Goal: Task Accomplishment & Management: Use online tool/utility

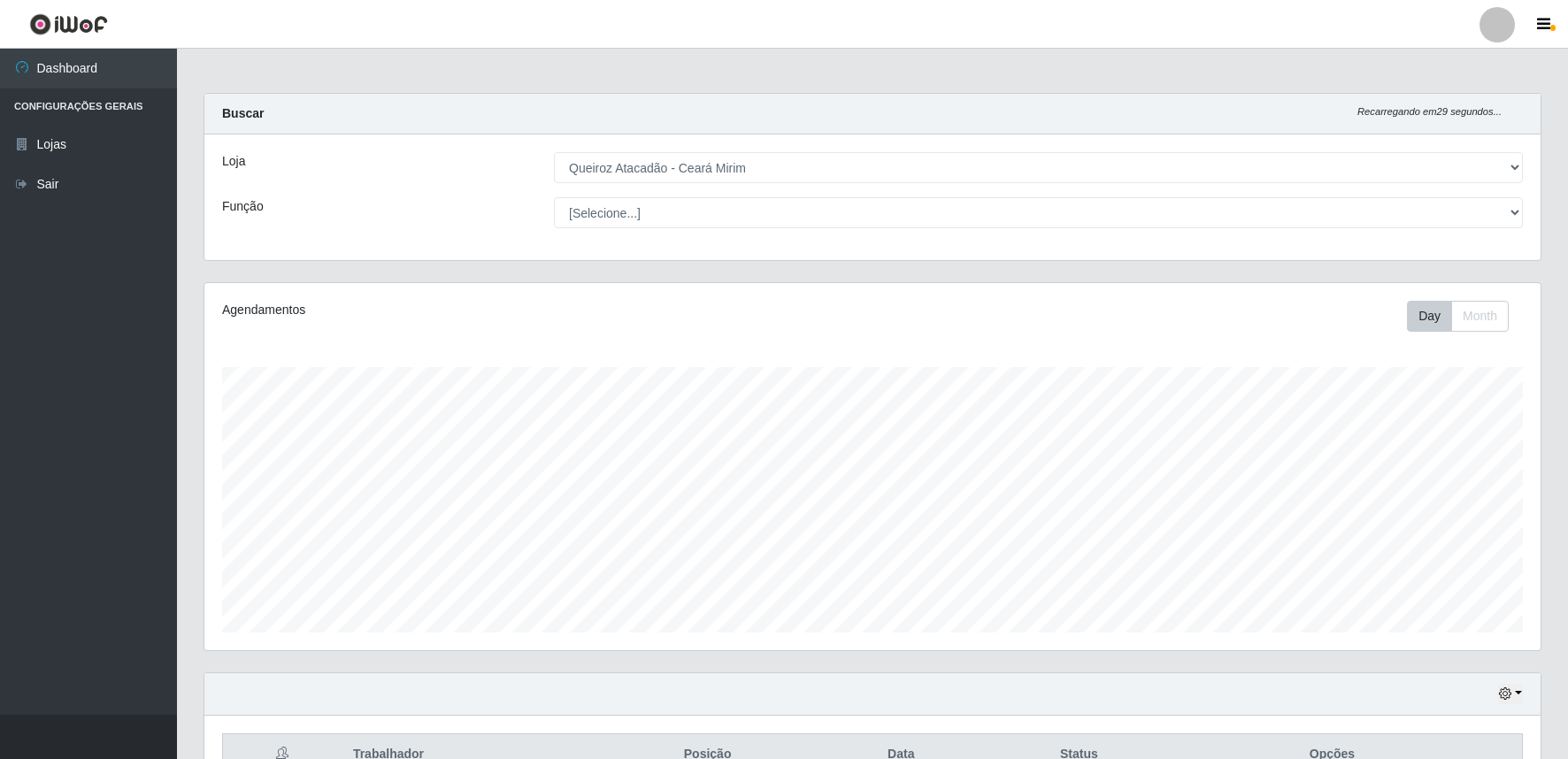
select select "465"
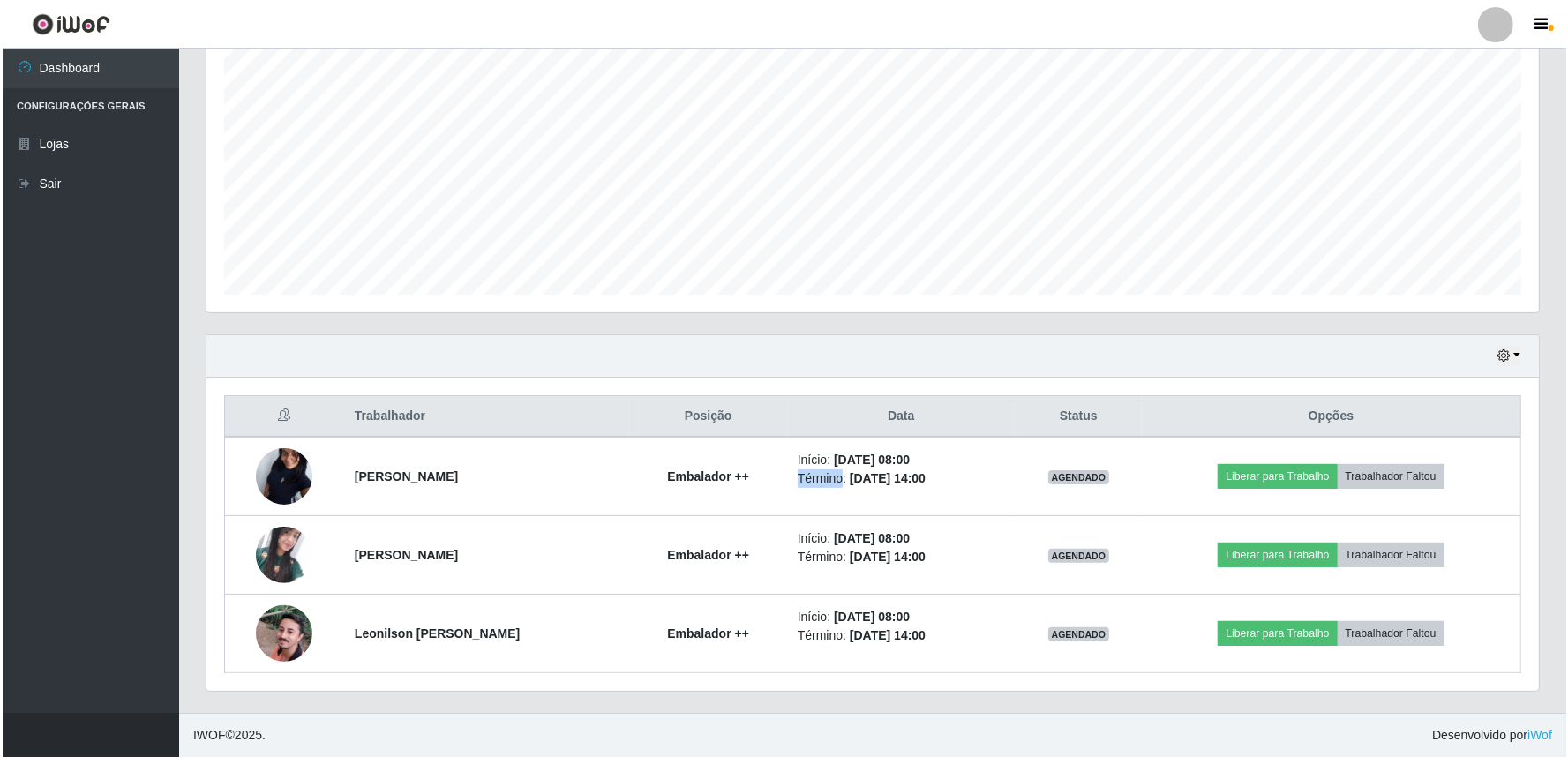
scroll to position [366, 1332]
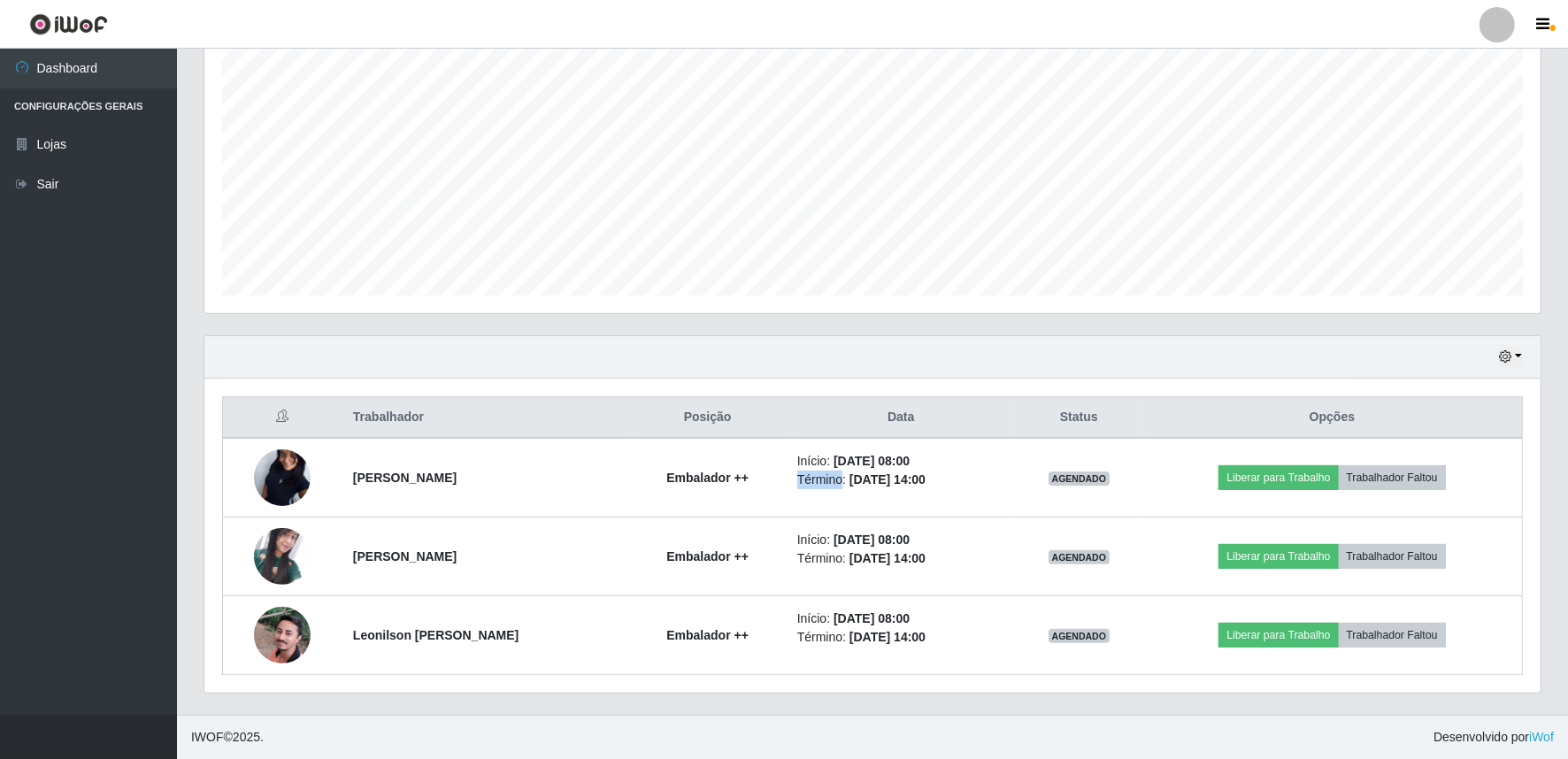
click at [788, 508] on td "Início: [DATE] 08:00 Término: [DATE] 14:00" at bounding box center [901, 477] width 229 height 80
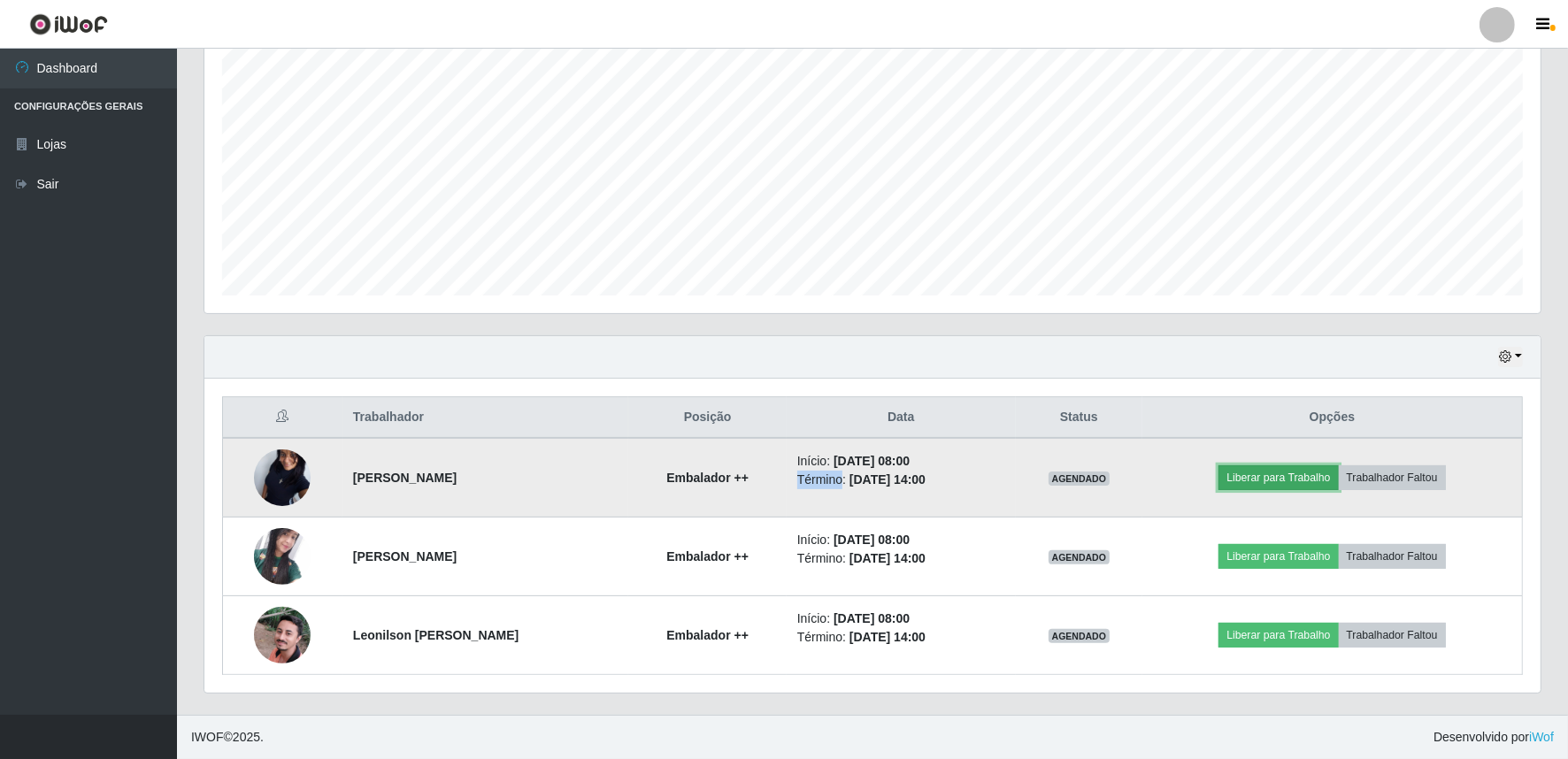
click at [1280, 479] on button "Liberar para Trabalho" at bounding box center [1278, 477] width 119 height 25
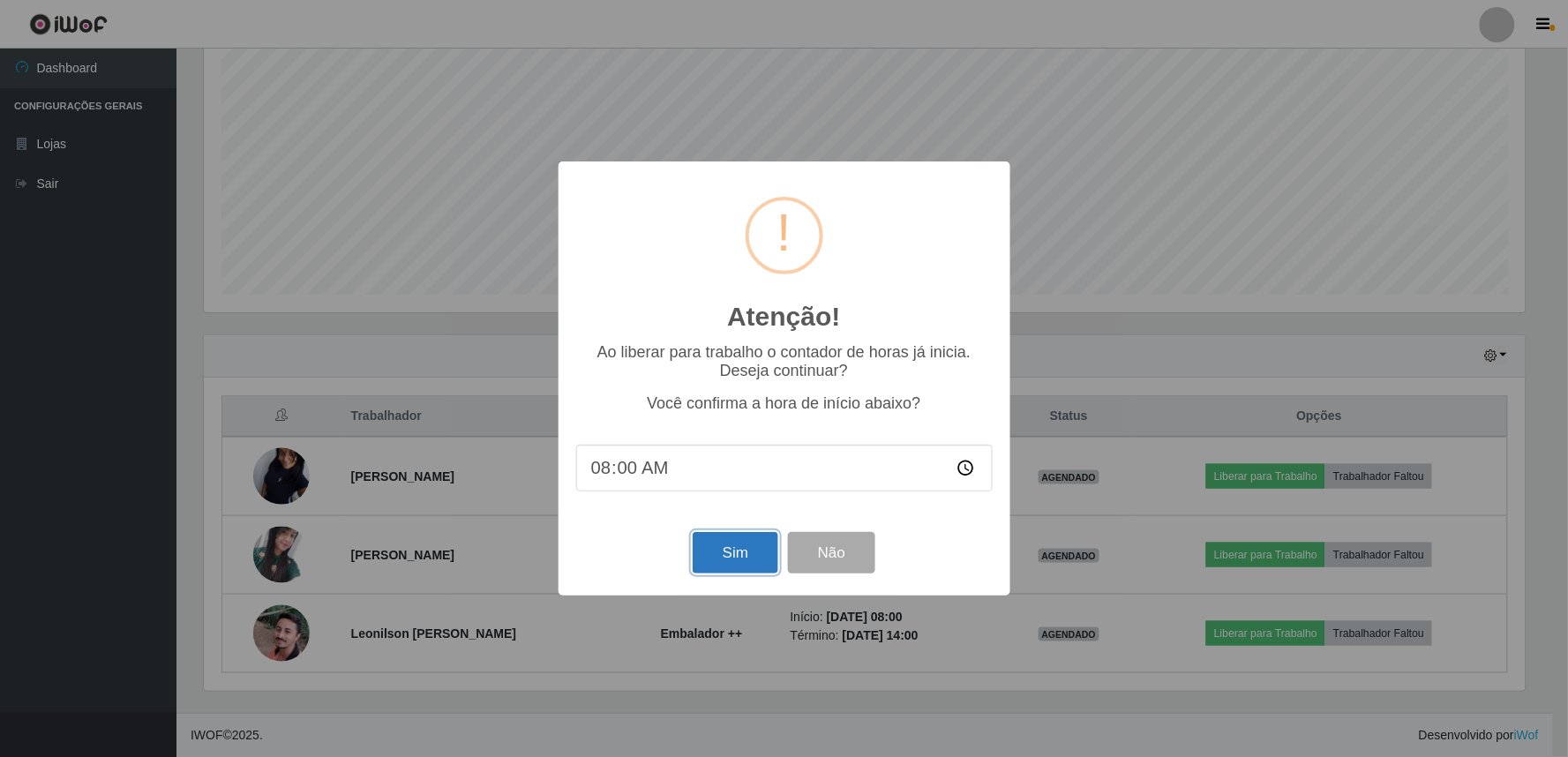
click at [762, 556] on button "Sim" at bounding box center [735, 552] width 85 height 41
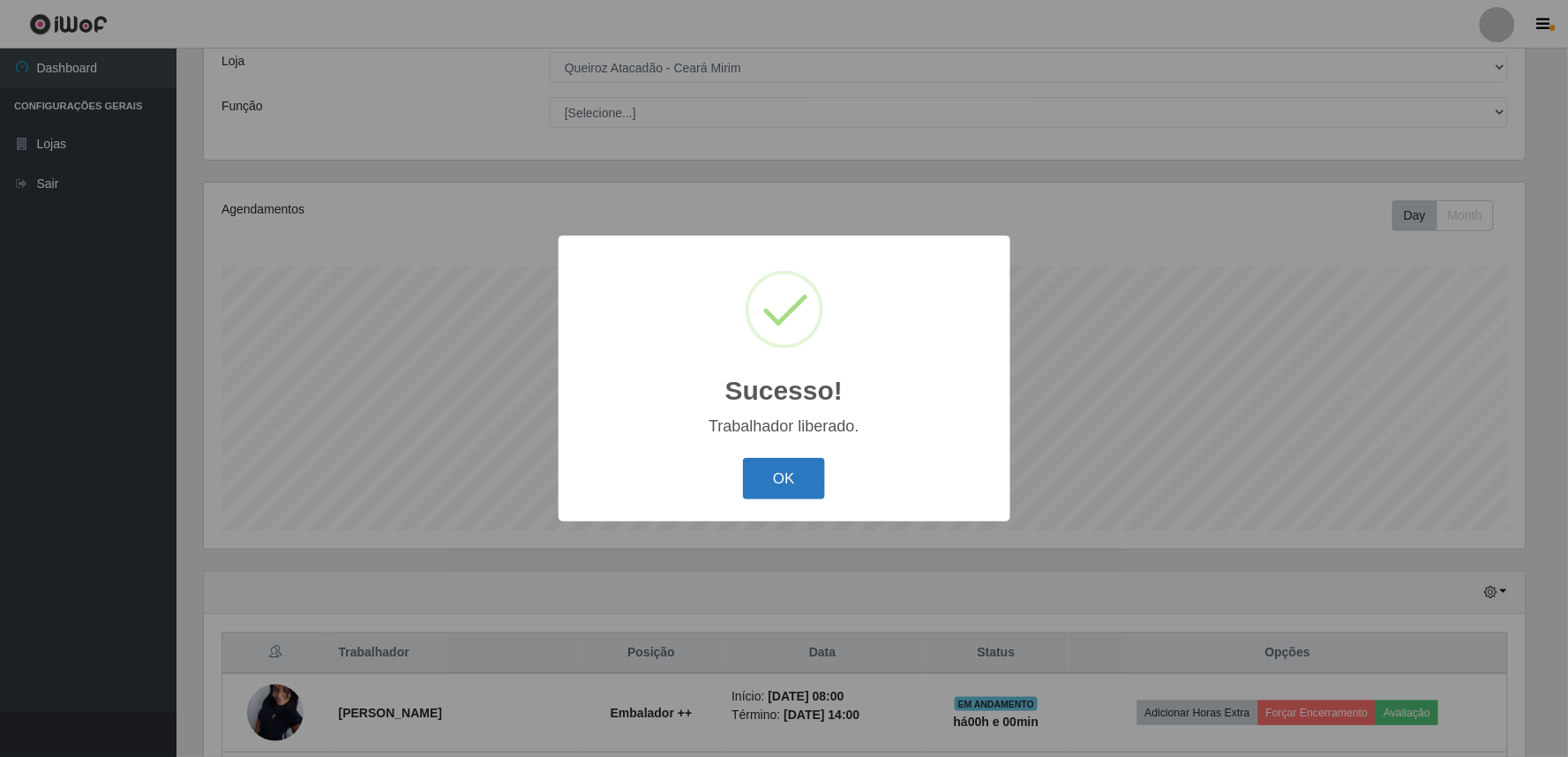
click at [808, 477] on button "OK" at bounding box center [784, 478] width 82 height 41
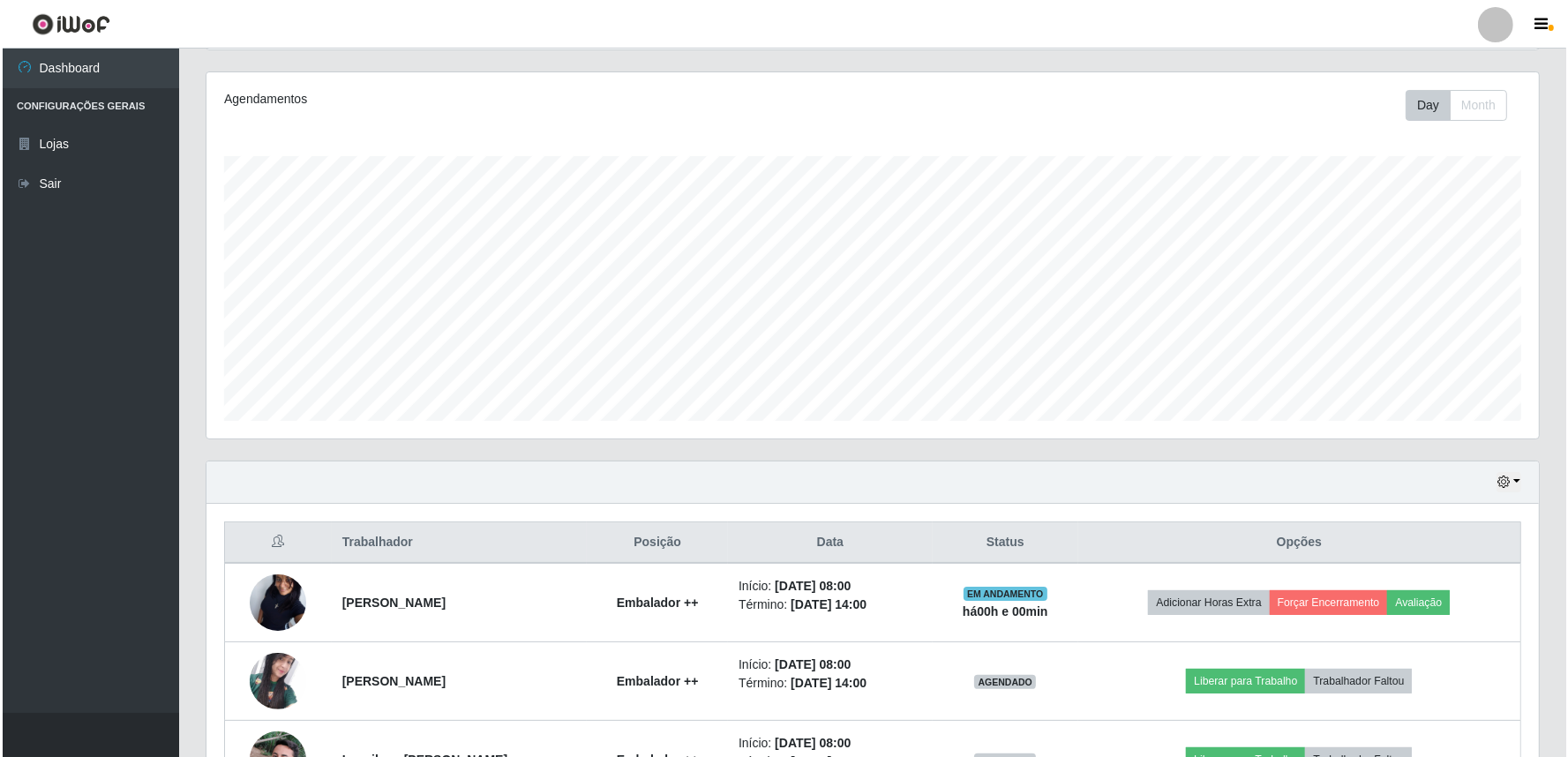
scroll to position [336, 0]
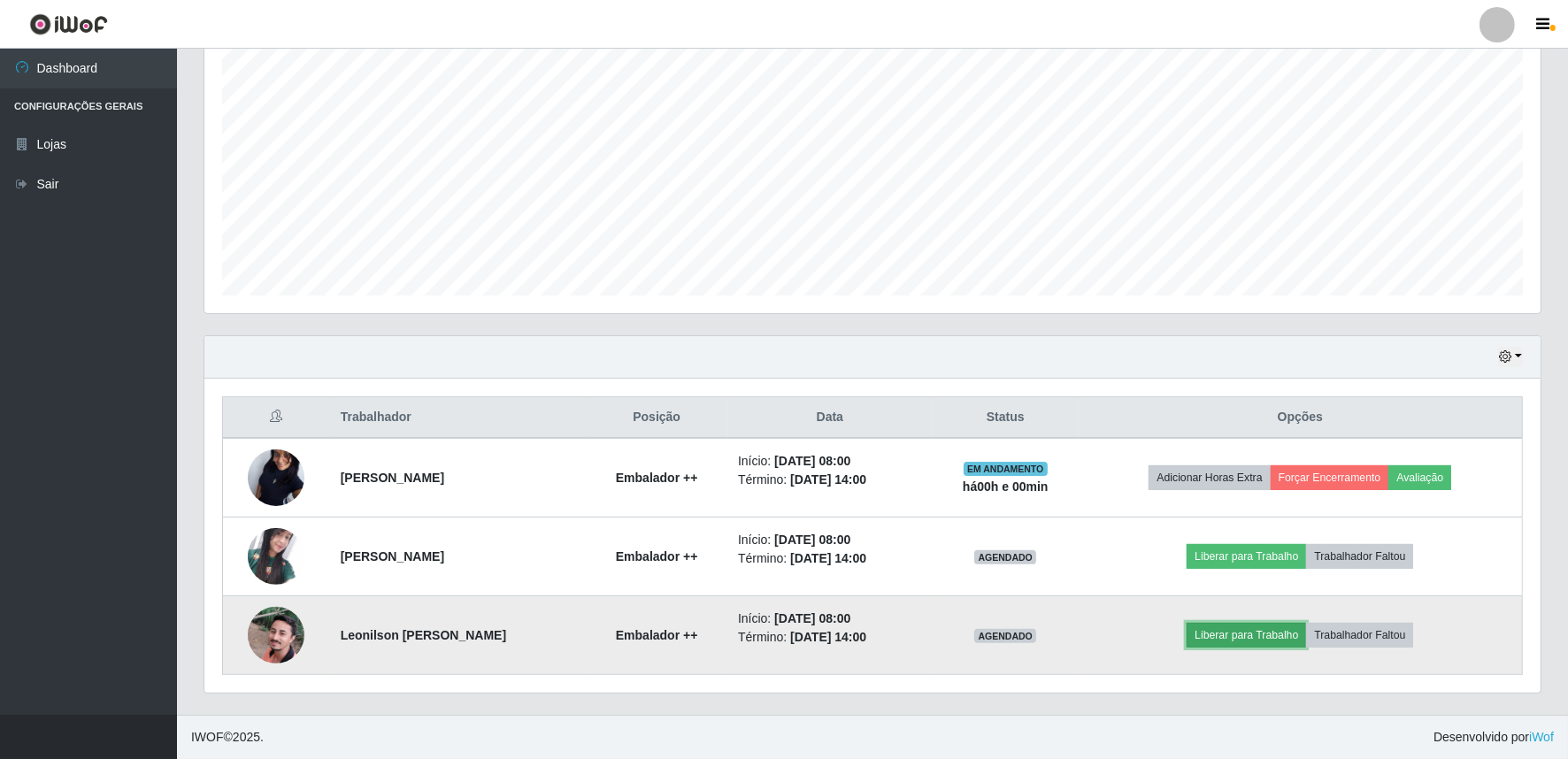
click at [1235, 639] on button "Liberar para Trabalho" at bounding box center [1246, 635] width 119 height 25
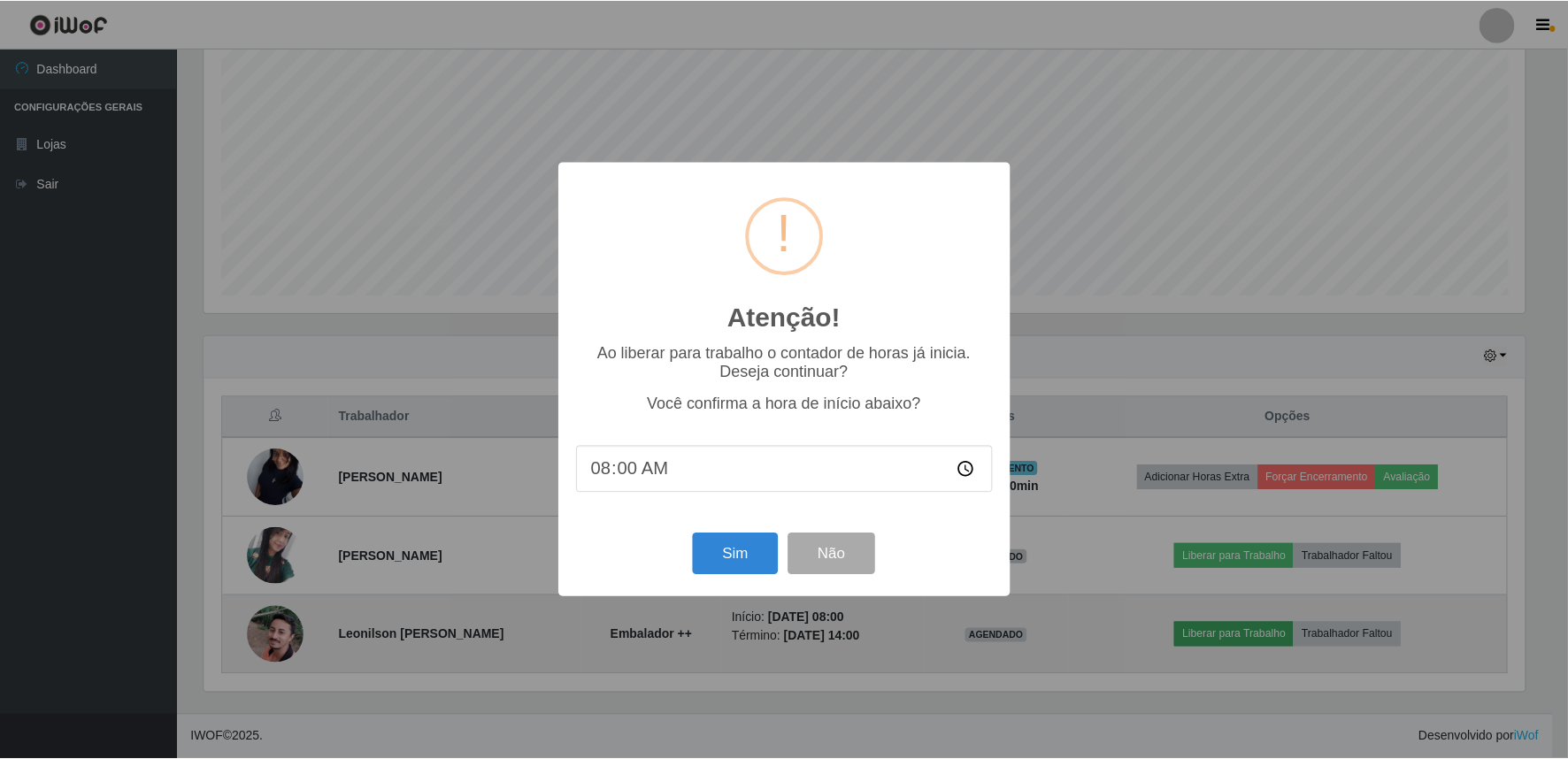
scroll to position [367, 1324]
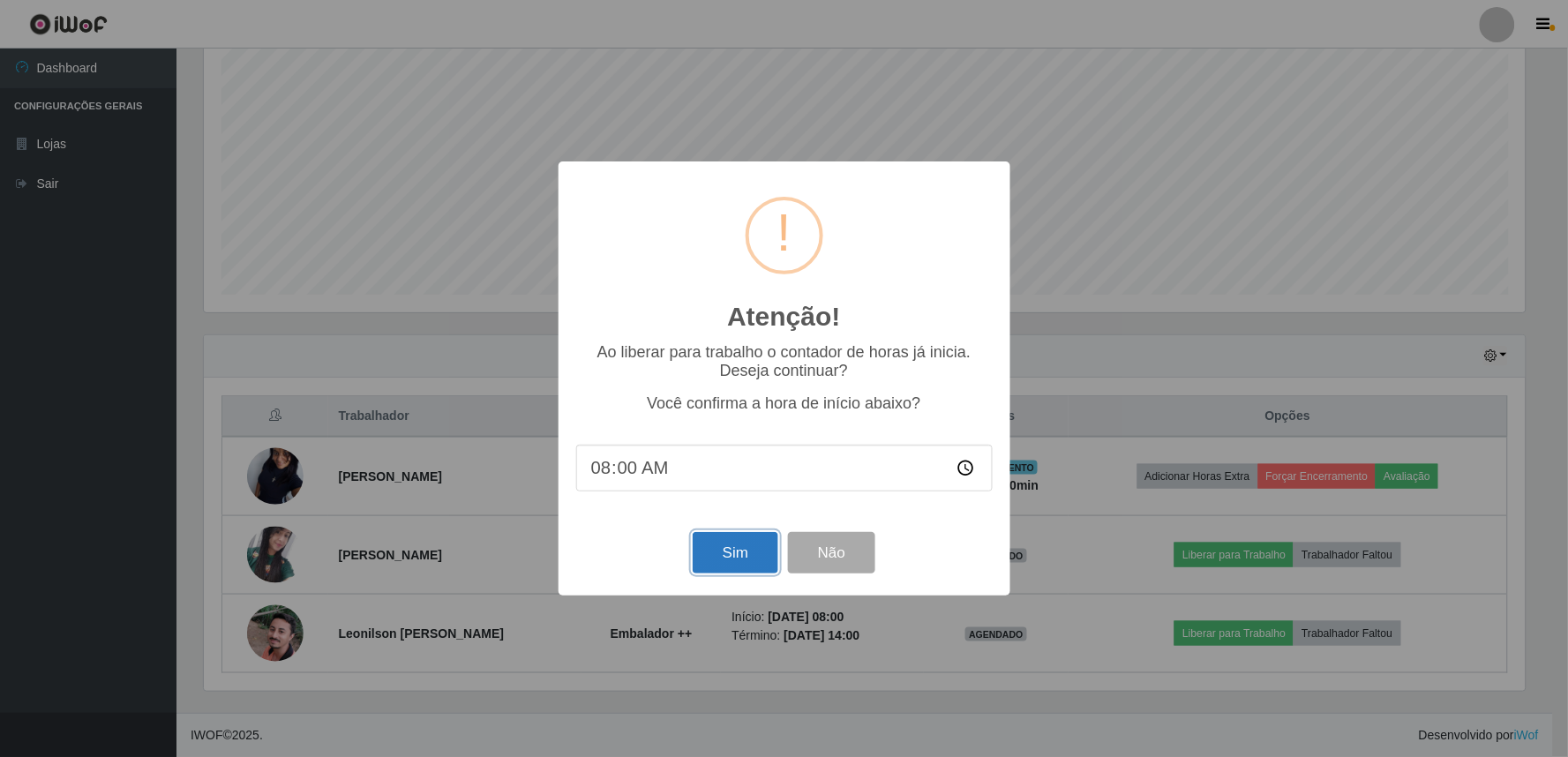
click at [736, 563] on button "Sim" at bounding box center [735, 552] width 85 height 41
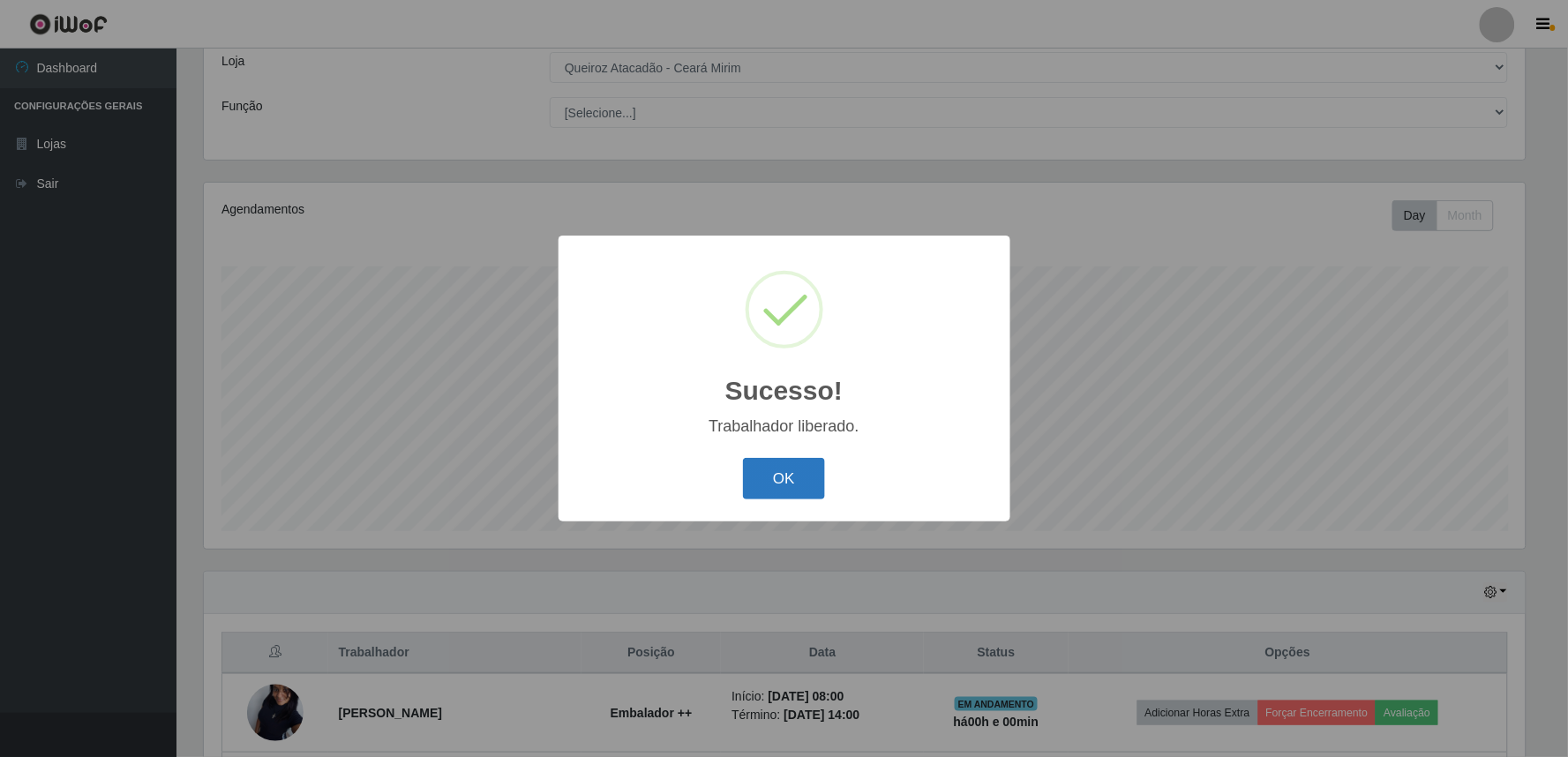
click at [798, 477] on button "OK" at bounding box center [784, 478] width 82 height 41
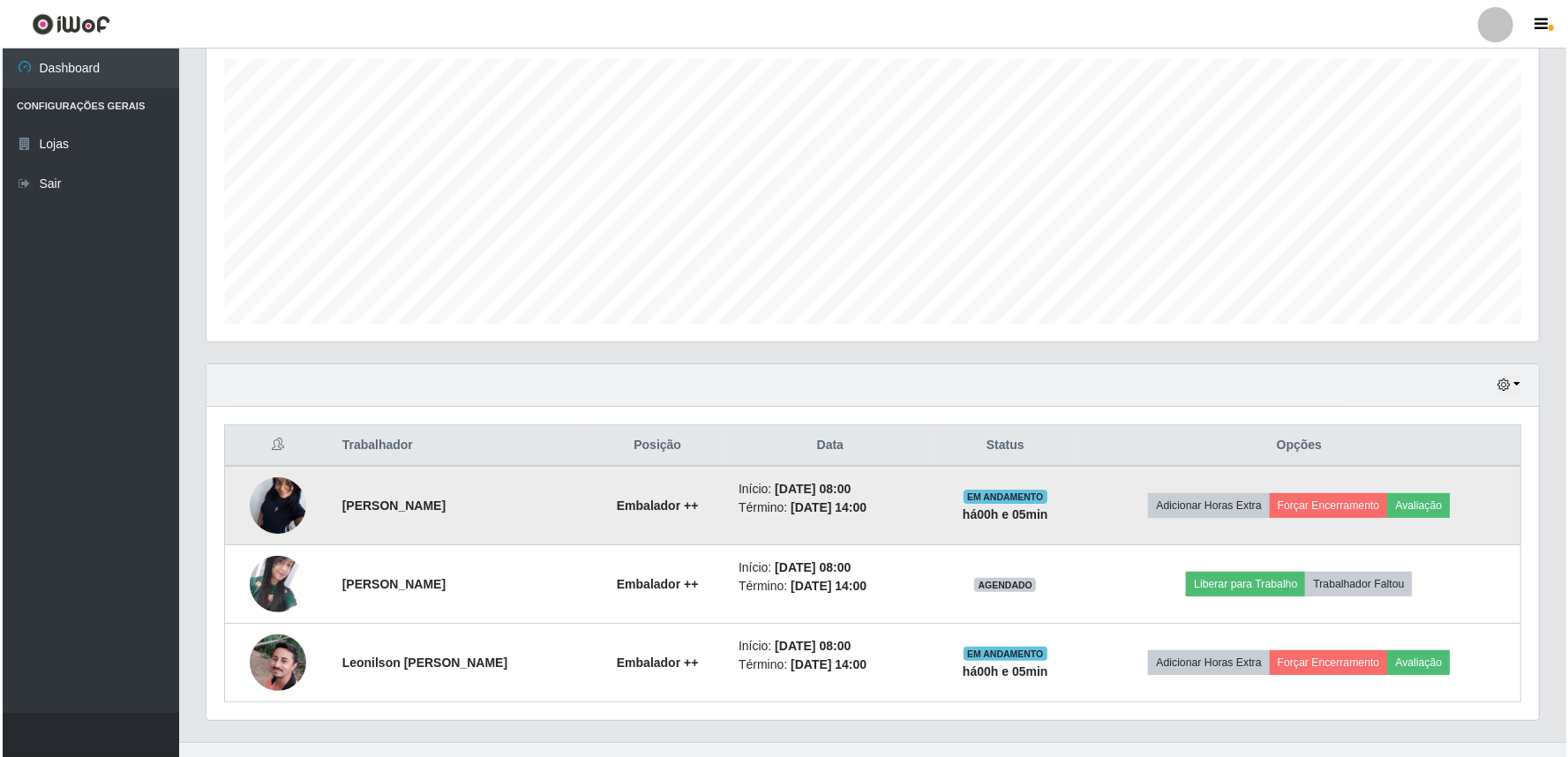
scroll to position [336, 0]
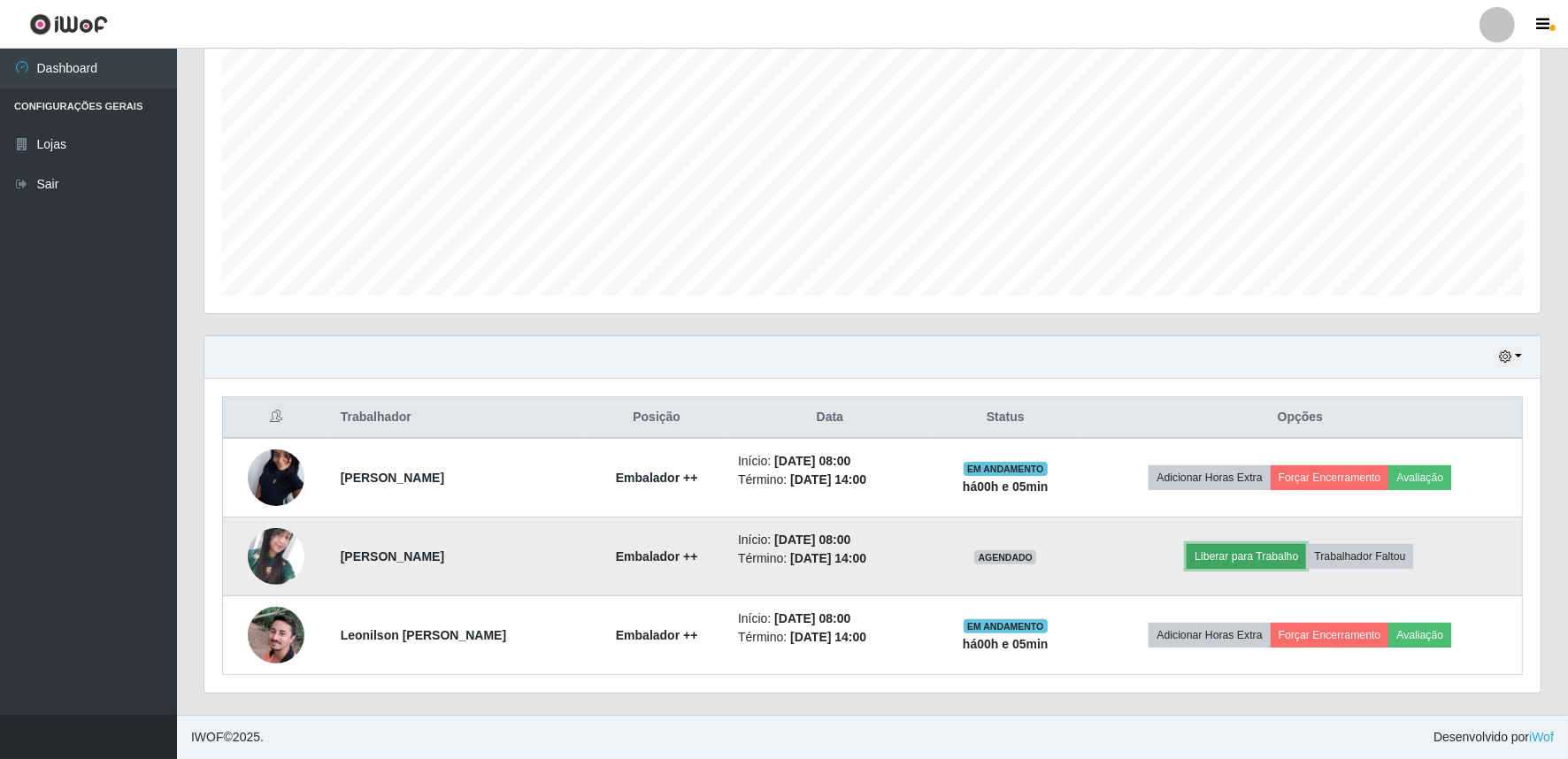
click at [1237, 561] on button "Liberar para Trabalho" at bounding box center [1246, 556] width 119 height 25
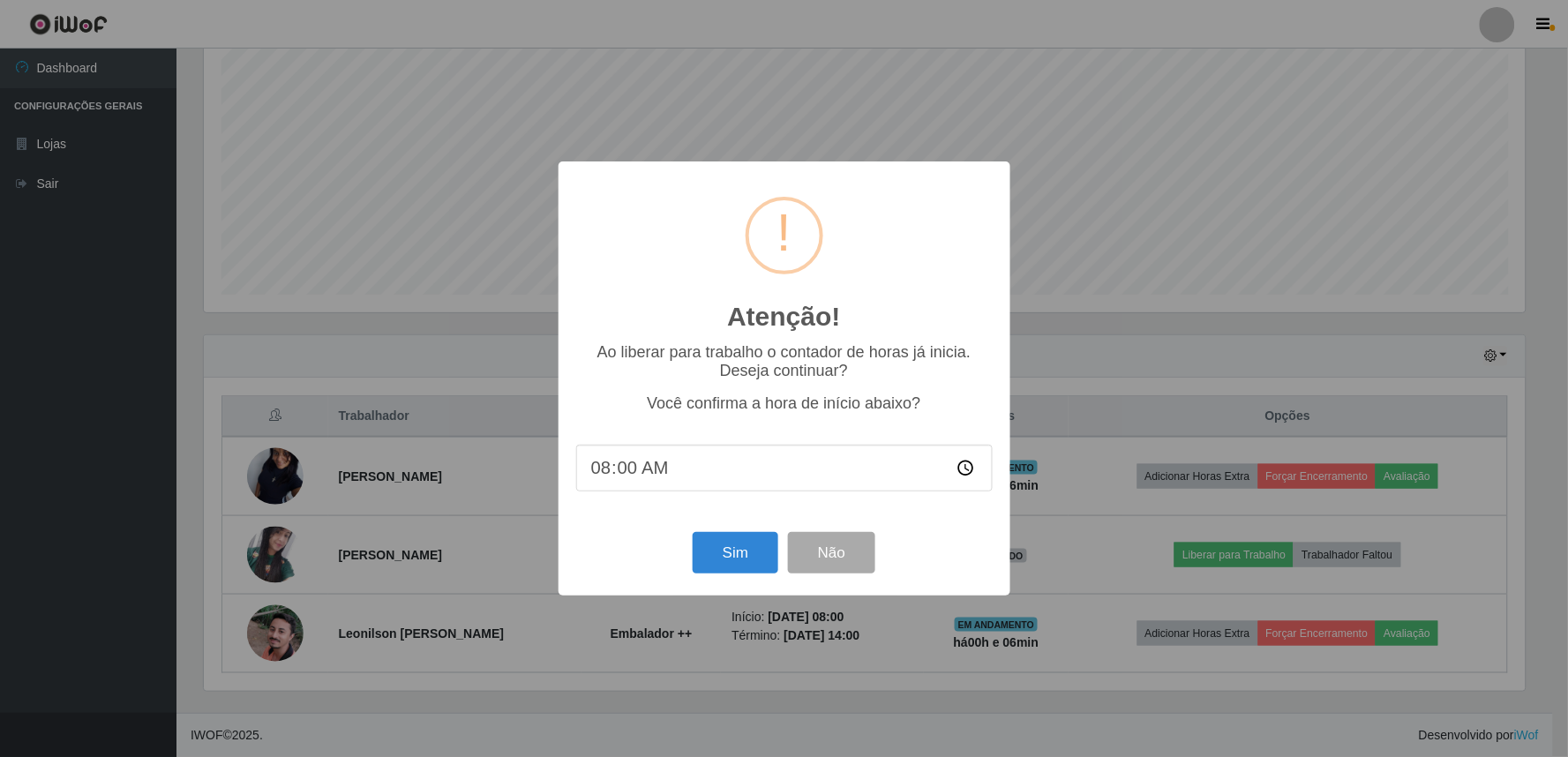
click at [625, 475] on input "08:00" at bounding box center [784, 467] width 416 height 47
type input "08:05"
click at [730, 563] on button "Sim" at bounding box center [735, 552] width 85 height 41
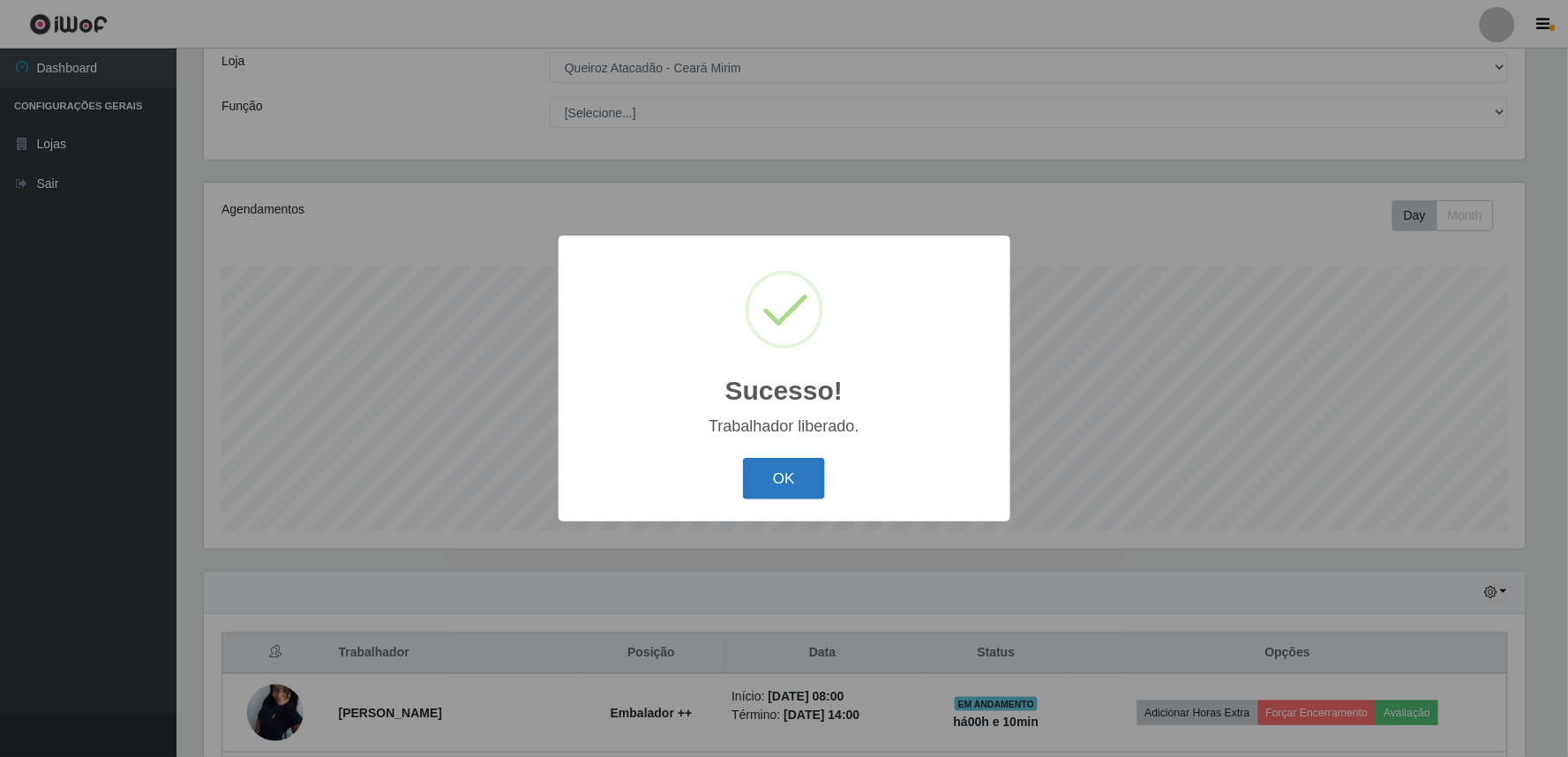
click at [790, 486] on button "OK" at bounding box center [784, 478] width 82 height 41
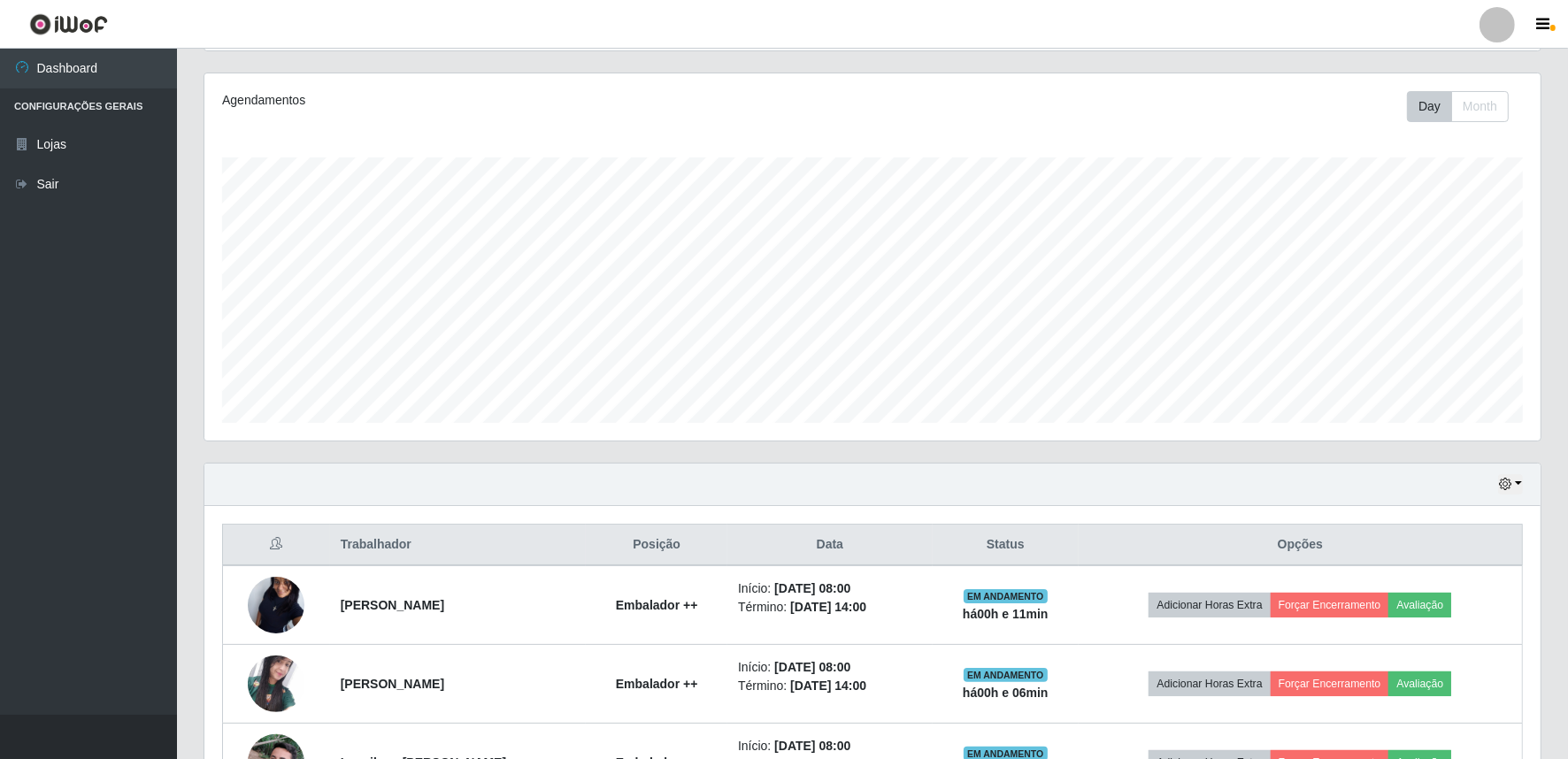
scroll to position [337, 0]
